Goal: Check status: Check status

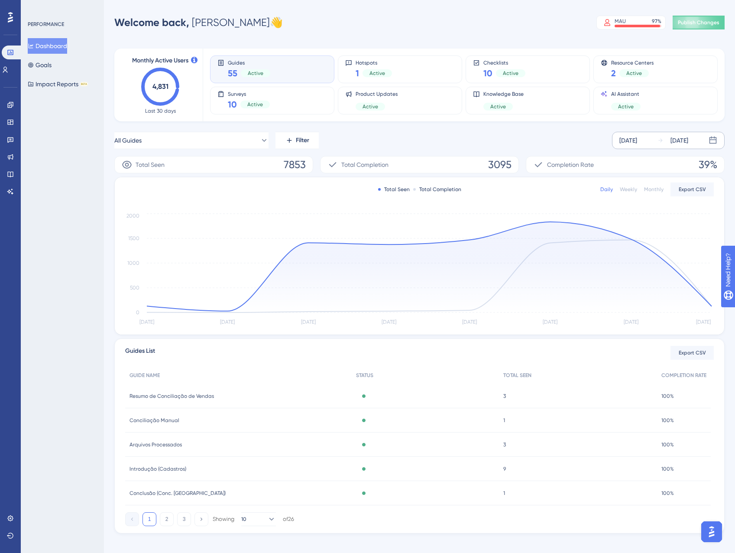
click at [685, 144] on div "[DATE]" at bounding box center [680, 140] width 18 height 10
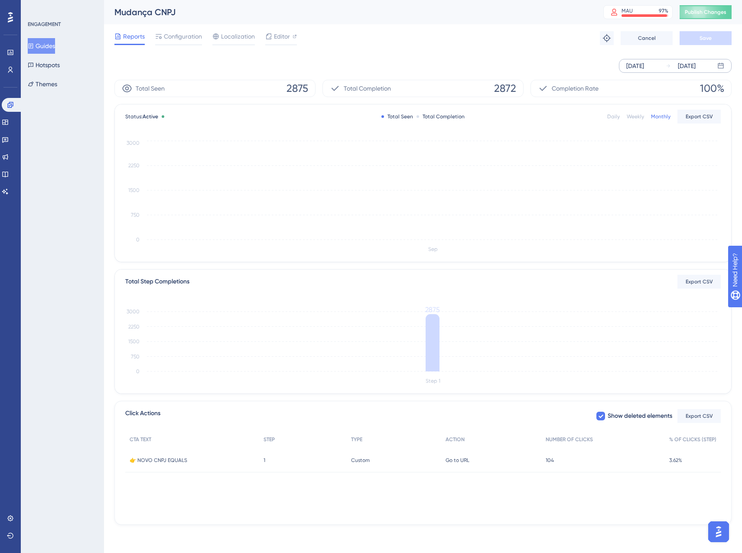
click at [695, 65] on div "[DATE]" at bounding box center [687, 66] width 18 height 10
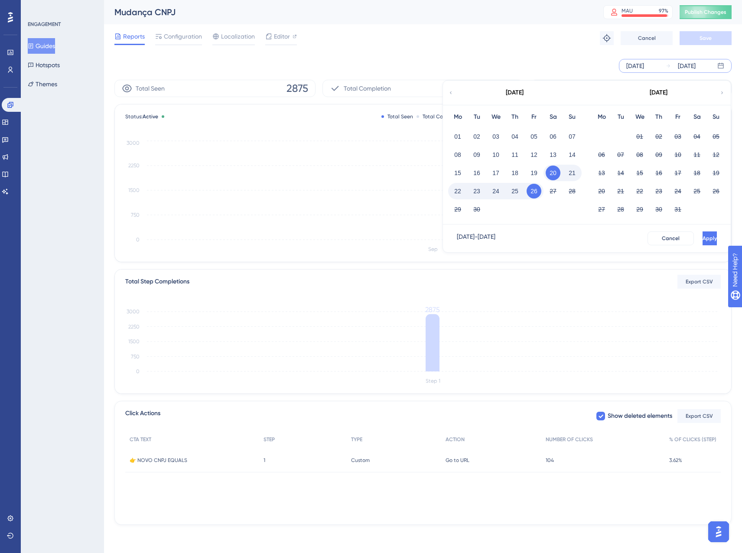
click at [375, 56] on div "[DATE] [DATE] [DATE] Mo Tu We Th Fr Sa Su 01 02 03 04 05 06 07 08 09 10 11 12 1…" at bounding box center [422, 66] width 617 height 28
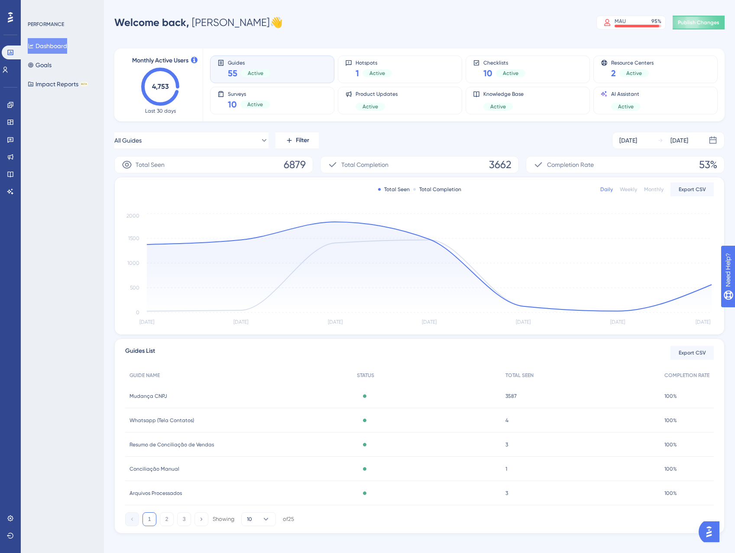
click at [189, 423] on span "Whatsapp (Tela Contatos)" at bounding box center [162, 420] width 65 height 7
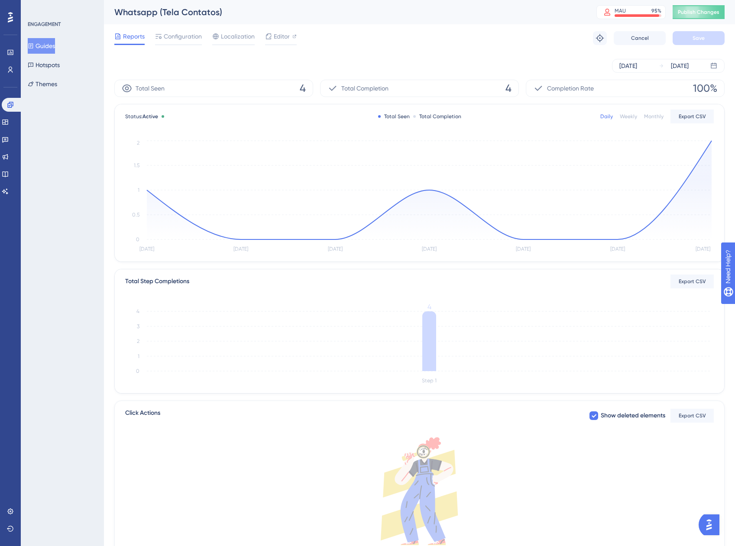
click at [714, 140] on div "Status: Active Total Seen Total Completion Daily Weekly Monthly Export CSV Sep …" at bounding box center [420, 182] width 610 height 157
click at [710, 142] on circle at bounding box center [711, 140] width 7 height 7
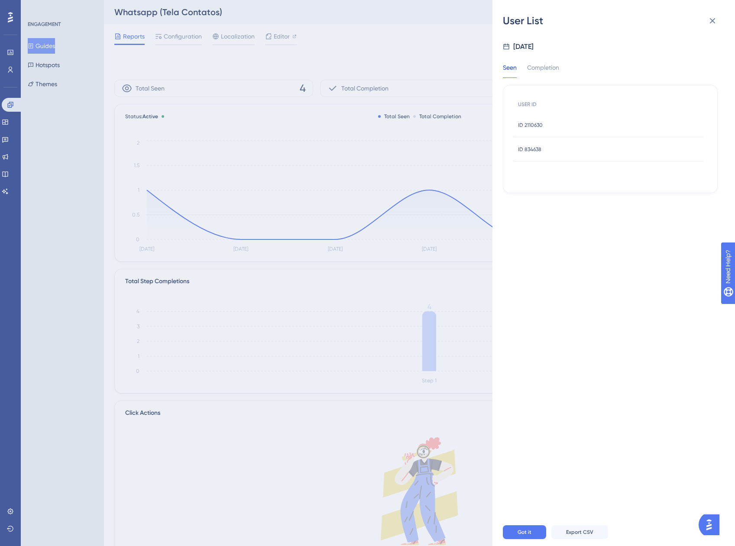
click at [540, 125] on span "ID 2110630" at bounding box center [530, 125] width 25 height 7
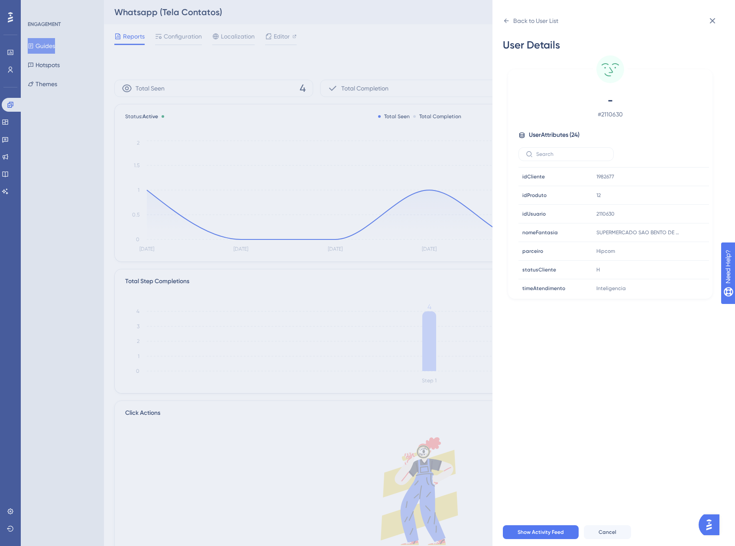
scroll to position [233, 0]
click at [717, 24] on icon at bounding box center [712, 21] width 10 height 10
